Goal: Communication & Community: Answer question/provide support

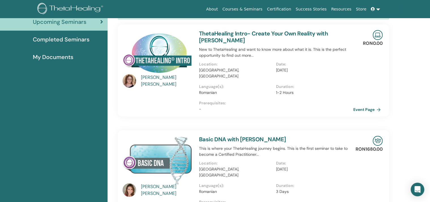
scroll to position [72, 0]
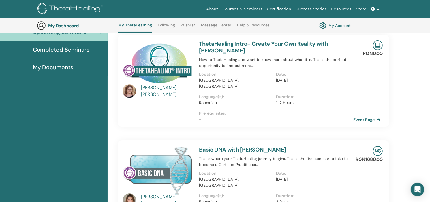
click at [265, 42] on link "ThetaHealing Intro- Create Your Own Reality with [PERSON_NAME]" at bounding box center [263, 47] width 129 height 14
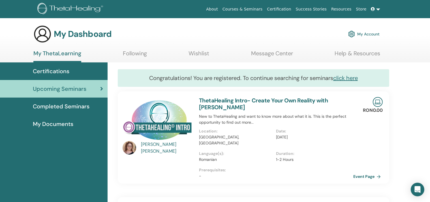
click at [264, 51] on link "Message Center" at bounding box center [272, 55] width 42 height 11
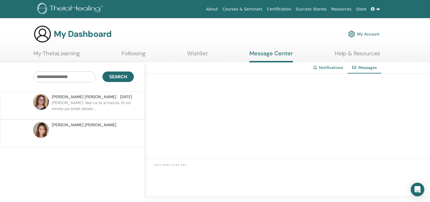
click at [95, 101] on p "[PERSON_NAME]: Vad ca te ai înscris. Iti voi trimite pe email datele ..." at bounding box center [93, 108] width 82 height 17
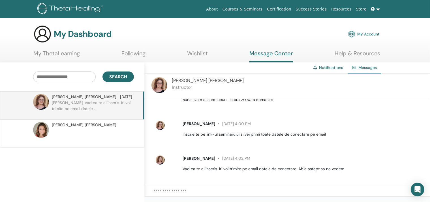
scroll to position [64, 0]
